Goal: Entertainment & Leisure: Consume media (video, audio)

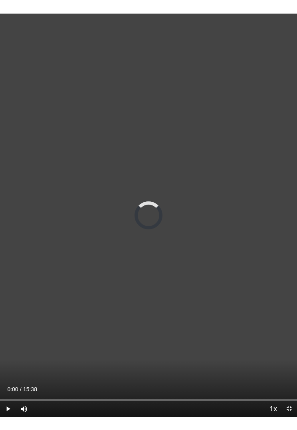
scroll to position [10, 0]
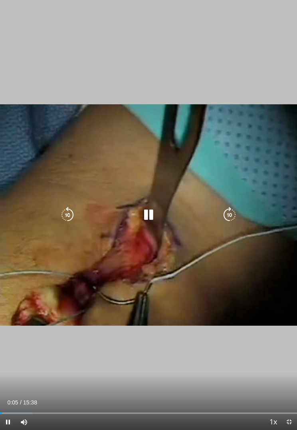
click at [107, 402] on div "Loaded : 10.82%" at bounding box center [148, 413] width 297 height 2
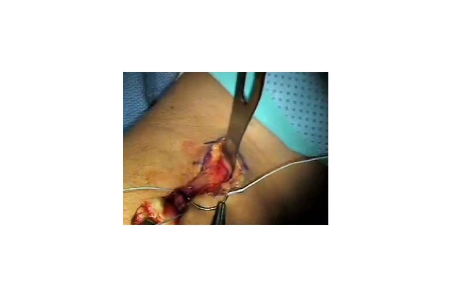
scroll to position [0, 0]
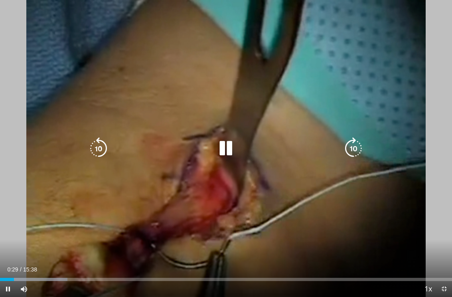
click at [94, 148] on icon "Video Player" at bounding box center [98, 148] width 22 height 22
click at [225, 145] on icon "Video Player" at bounding box center [226, 148] width 22 height 22
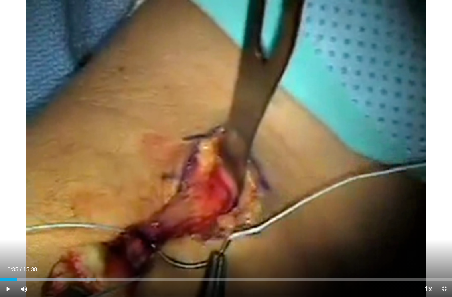
click at [217, 148] on div "10 seconds Tap to unmute" at bounding box center [226, 148] width 452 height 297
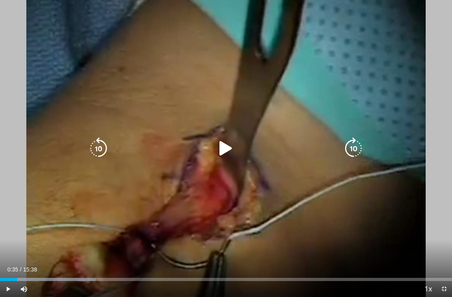
click at [227, 147] on icon "Video Player" at bounding box center [226, 148] width 22 height 22
click at [102, 151] on icon "Video Player" at bounding box center [98, 148] width 22 height 22
click at [101, 147] on icon "Video Player" at bounding box center [98, 148] width 22 height 22
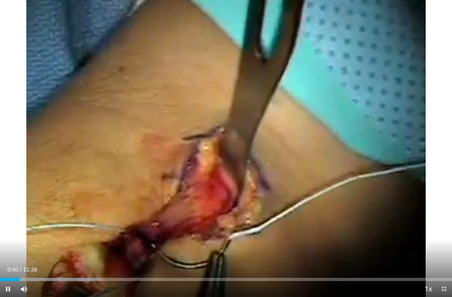
click at [134, 75] on div "20 seconds Tap to unmute" at bounding box center [226, 148] width 452 height 297
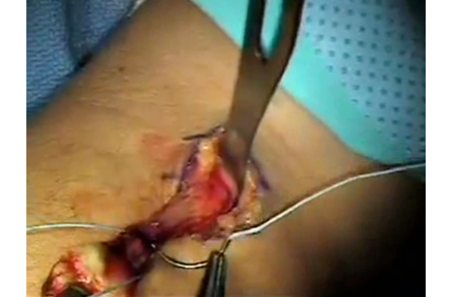
click at [109, 139] on icon "Video Player" at bounding box center [98, 148] width 22 height 22
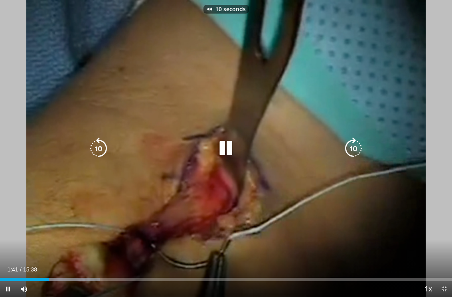
click at [95, 143] on icon "Video Player" at bounding box center [98, 148] width 22 height 22
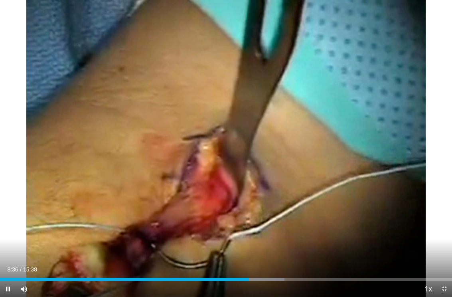
click at [96, 204] on div "20 seconds Tap to unmute" at bounding box center [226, 148] width 452 height 297
click at [105, 144] on icon "Video Player" at bounding box center [98, 148] width 22 height 22
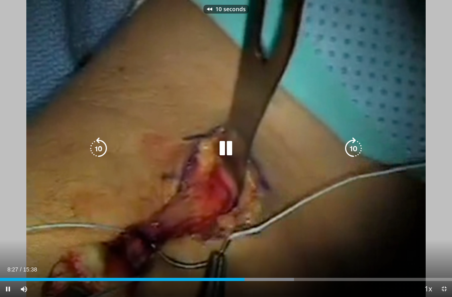
click at [99, 145] on icon "Video Player" at bounding box center [98, 148] width 22 height 22
click at [99, 149] on icon "Video Player" at bounding box center [98, 148] width 22 height 22
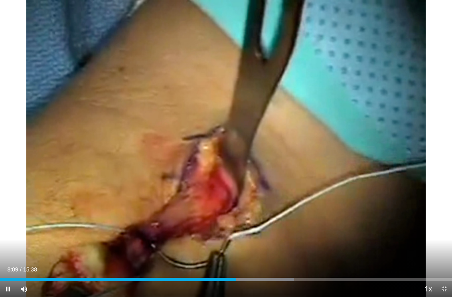
click at [254, 184] on div "30 seconds Tap to unmute" at bounding box center [226, 148] width 452 height 297
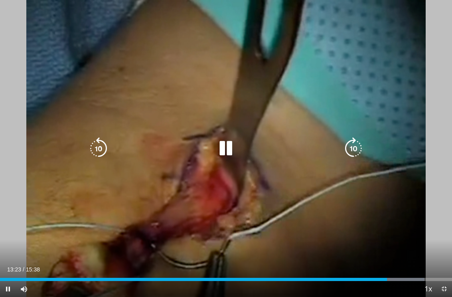
click at [226, 144] on icon "Video Player" at bounding box center [226, 148] width 22 height 22
click at [233, 146] on icon "Video Player" at bounding box center [226, 148] width 22 height 22
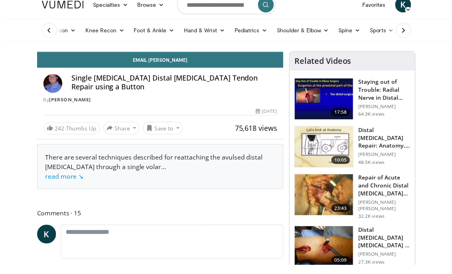
scroll to position [10, 0]
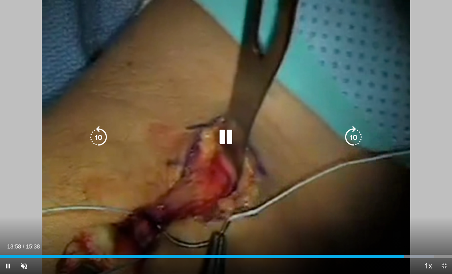
click at [231, 134] on icon "Video Player" at bounding box center [226, 137] width 22 height 22
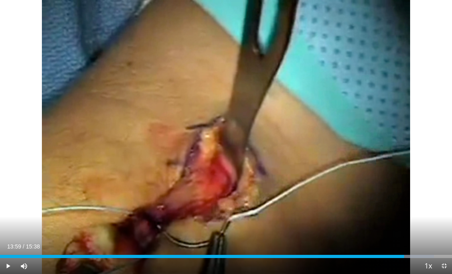
click at [95, 147] on icon "Video Player" at bounding box center [98, 137] width 22 height 22
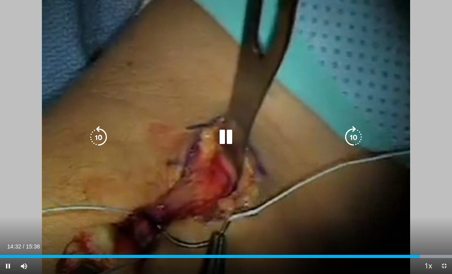
click at [102, 139] on icon "Video Player" at bounding box center [98, 137] width 22 height 22
click at [101, 136] on icon "Video Player" at bounding box center [98, 137] width 22 height 22
click at [104, 131] on icon "Video Player" at bounding box center [98, 137] width 22 height 22
click at [101, 141] on icon "Video Player" at bounding box center [98, 137] width 22 height 22
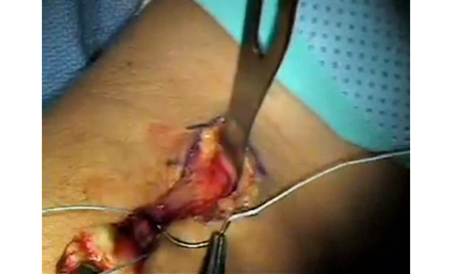
click at [217, 144] on icon "Video Player" at bounding box center [226, 137] width 22 height 22
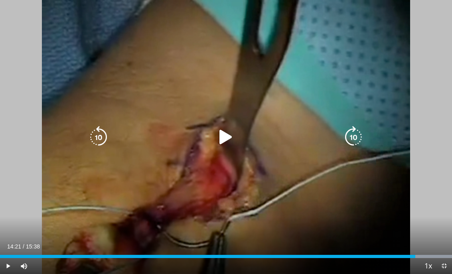
click at [226, 135] on icon "Video Player" at bounding box center [226, 137] width 22 height 22
